Goal: Task Accomplishment & Management: Use online tool/utility

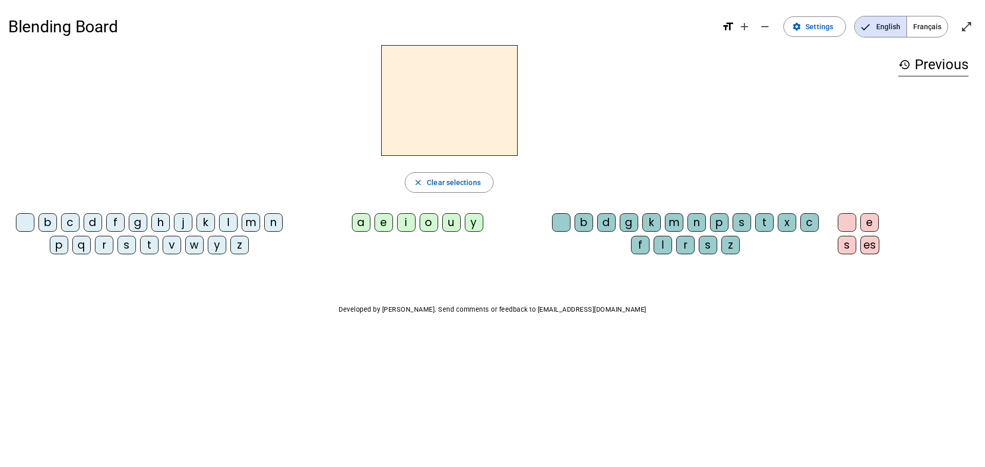
click at [649, 27] on span "Français" at bounding box center [927, 26] width 41 height 21
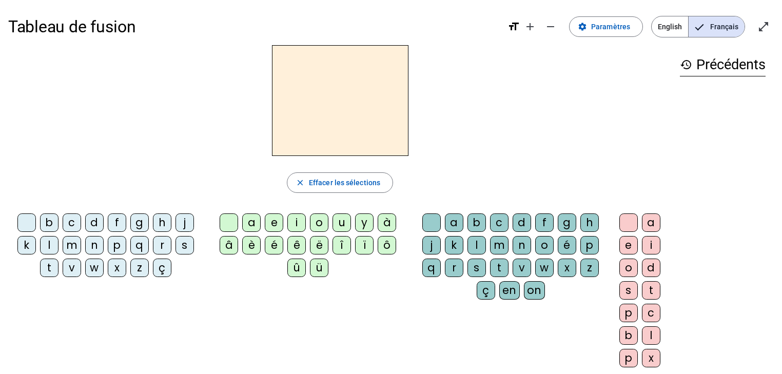
drag, startPoint x: 876, startPoint y: 11, endPoint x: 486, endPoint y: 168, distance: 420.4
click at [486, 168] on div "close [PERSON_NAME] les sélections b c d f g h j k l m n p q r s t v w x z ç a …" at bounding box center [339, 210] width 663 height 330
click at [97, 244] on div "n" at bounding box center [94, 245] width 18 height 18
click at [276, 225] on div "e" at bounding box center [274, 222] width 18 height 18
click at [501, 186] on div "close Effacer les sélections" at bounding box center [339, 182] width 663 height 21
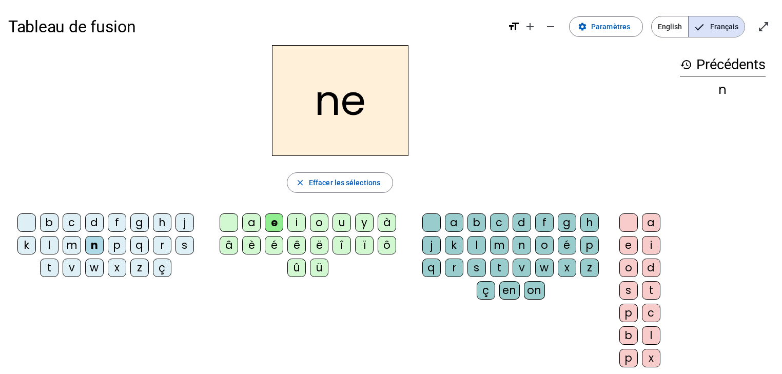
click at [255, 223] on div "a" at bounding box center [251, 222] width 18 height 18
click at [300, 220] on div "i" at bounding box center [296, 222] width 18 height 18
click at [71, 242] on div "m" at bounding box center [72, 245] width 18 height 18
click at [274, 216] on div "e" at bounding box center [274, 222] width 18 height 18
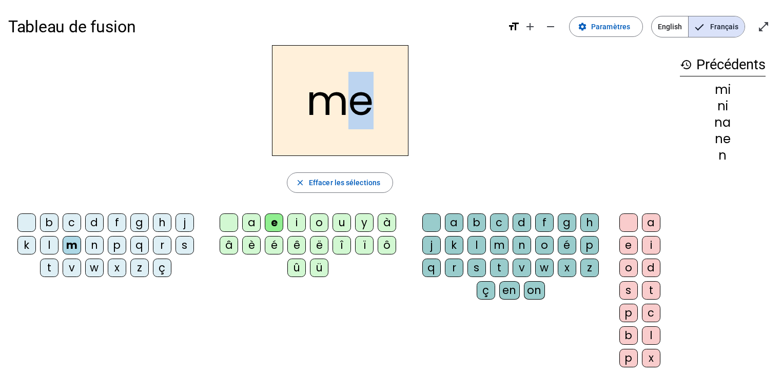
drag, startPoint x: 372, startPoint y: 115, endPoint x: 359, endPoint y: 116, distance: 12.9
click at [359, 116] on h2 "me" at bounding box center [340, 100] width 136 height 111
click at [386, 122] on h2 "me" at bounding box center [340, 100] width 136 height 111
click at [183, 248] on div "s" at bounding box center [184, 245] width 18 height 18
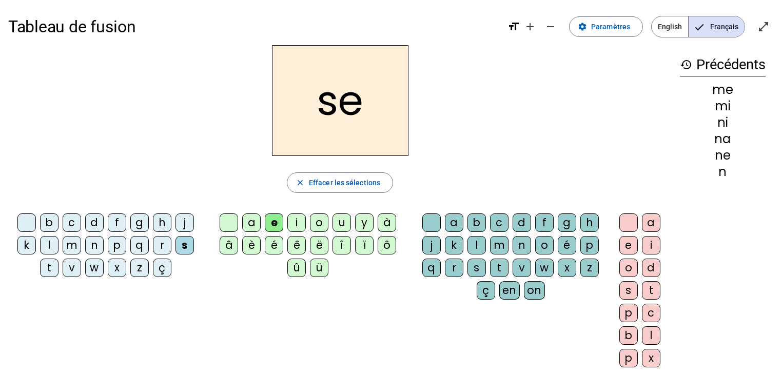
click at [76, 268] on div "v" at bounding box center [72, 268] width 18 height 18
click at [54, 242] on div "l" at bounding box center [49, 245] width 18 height 18
